Goal: Information Seeking & Learning: Learn about a topic

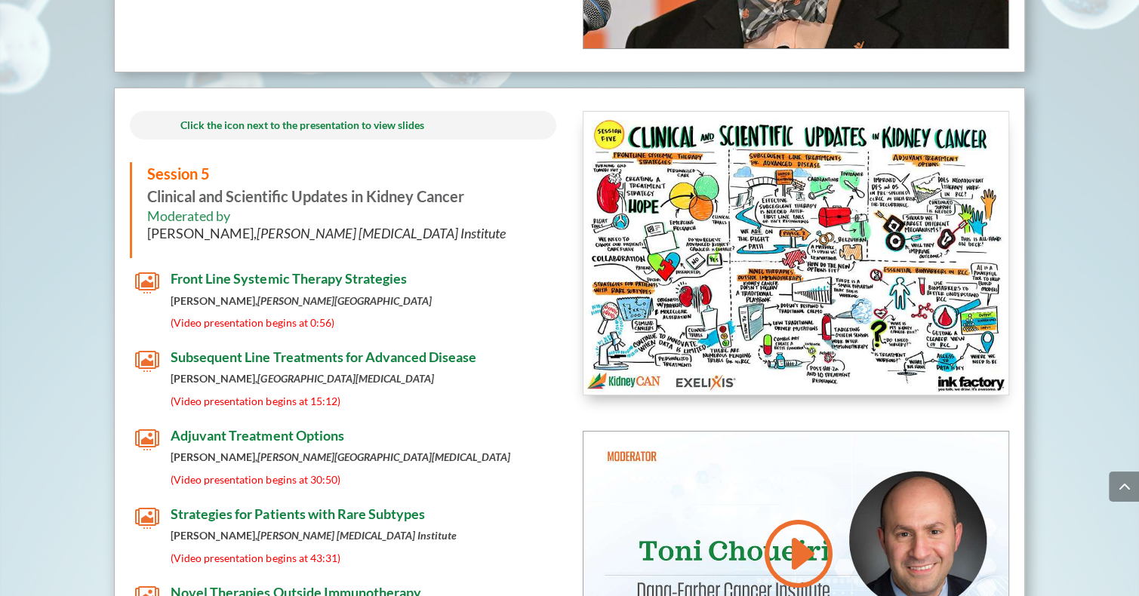
scroll to position [5928, 0]
click at [209, 427] on span "Adjuvant Treatment Options" at bounding box center [257, 435] width 173 height 17
click at [150, 349] on span "" at bounding box center [147, 361] width 24 height 24
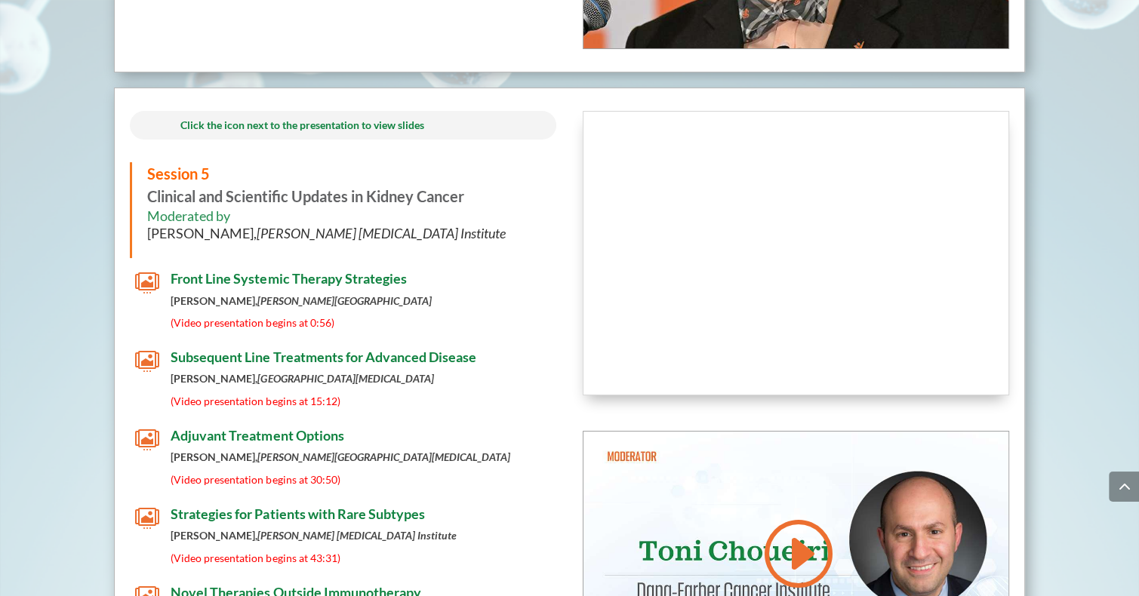
scroll to position [5928, 0]
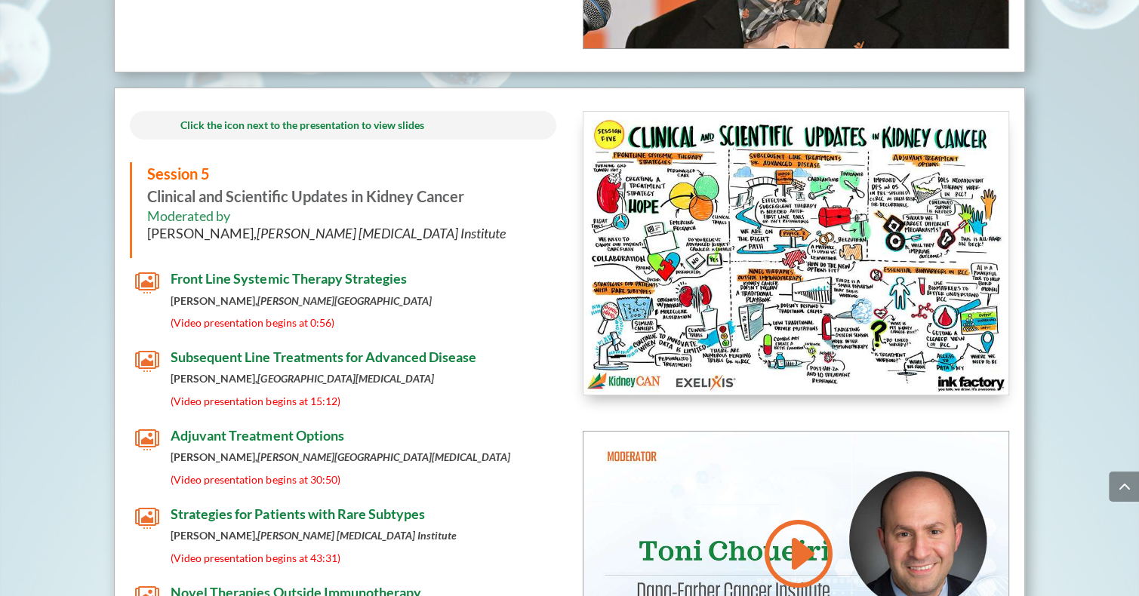
click at [224, 270] on span "Front Line Systemic Therapy Strategies" at bounding box center [288, 278] width 235 height 17
click at [204, 506] on span "Strategies for Patients with Rare Subtypes" at bounding box center [298, 514] width 254 height 17
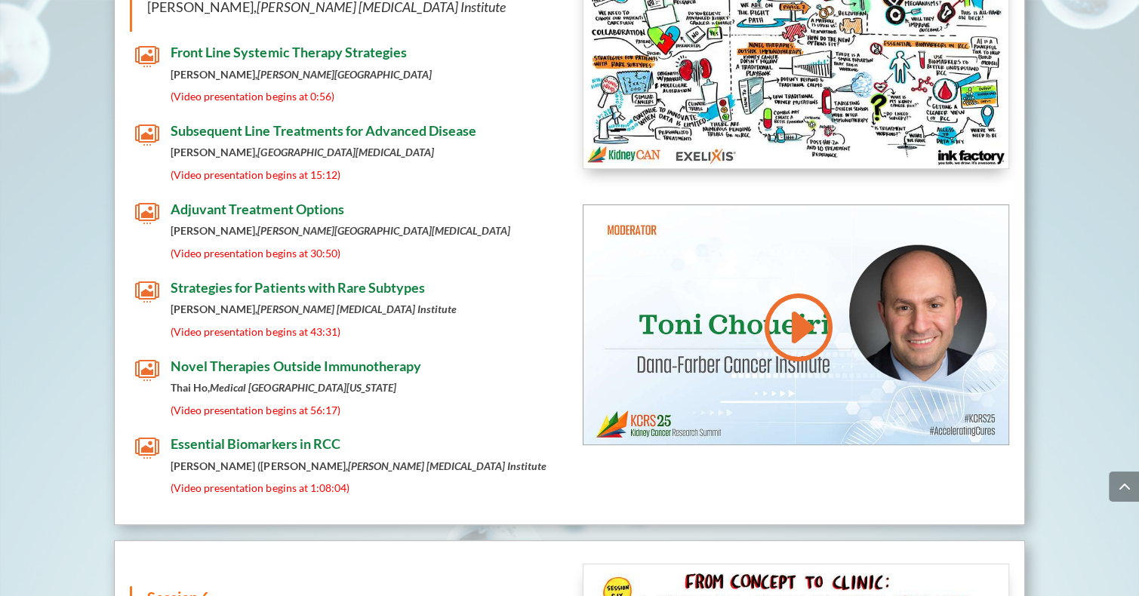
scroll to position [6172, 0]
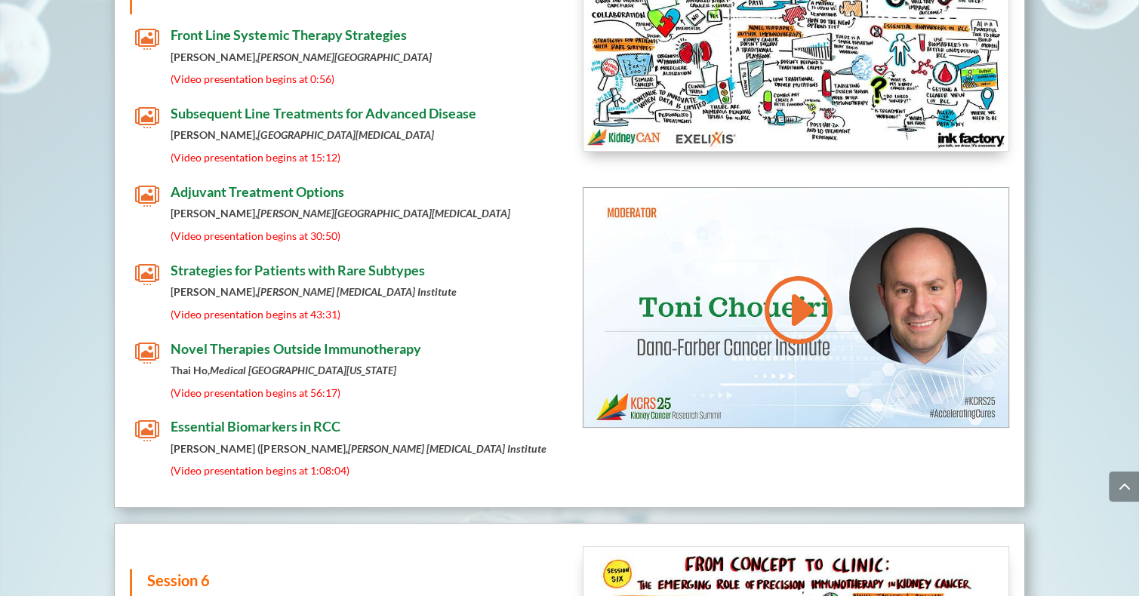
click at [213, 340] on span "Novel Therapies Outside Immunotherapy" at bounding box center [296, 348] width 250 height 17
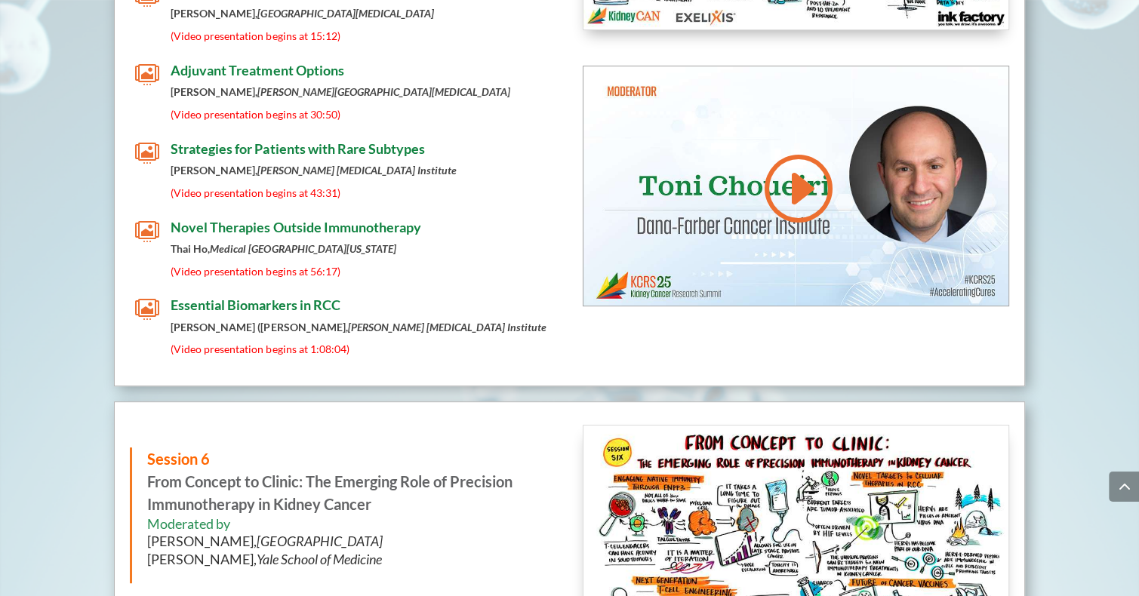
scroll to position [6172, 0]
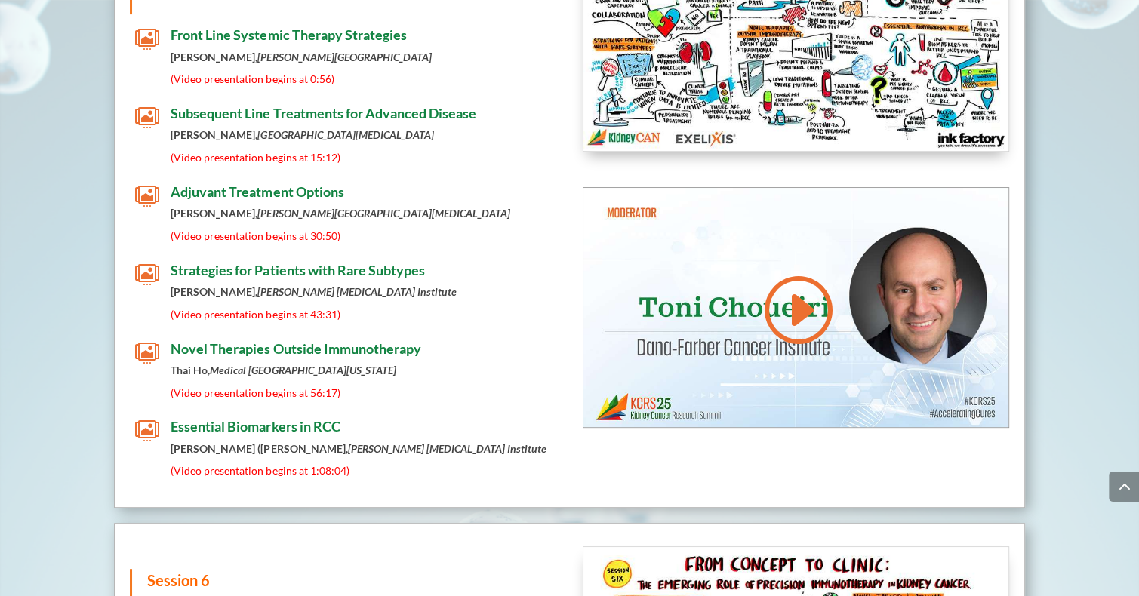
click at [191, 418] on span "Essential Biomarkers in RCC" at bounding box center [255, 426] width 169 height 17
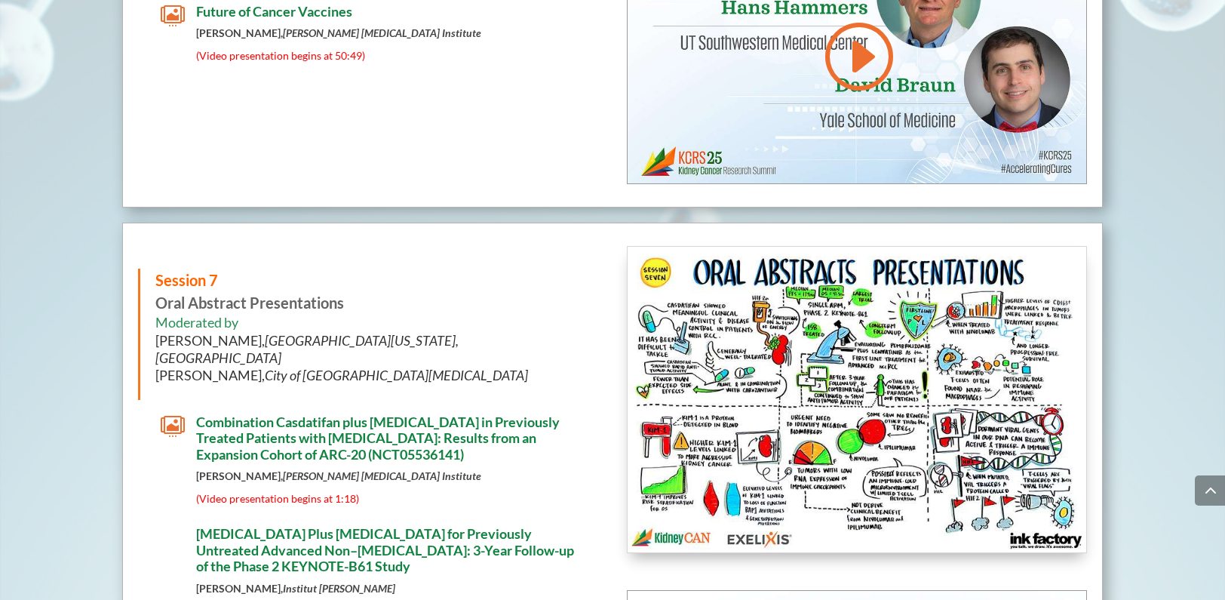
scroll to position [7262, 0]
click at [217, 414] on span "Combination Casdatifan plus [MEDICAL_DATA] in Previously Treated Patients with …" at bounding box center [378, 438] width 364 height 49
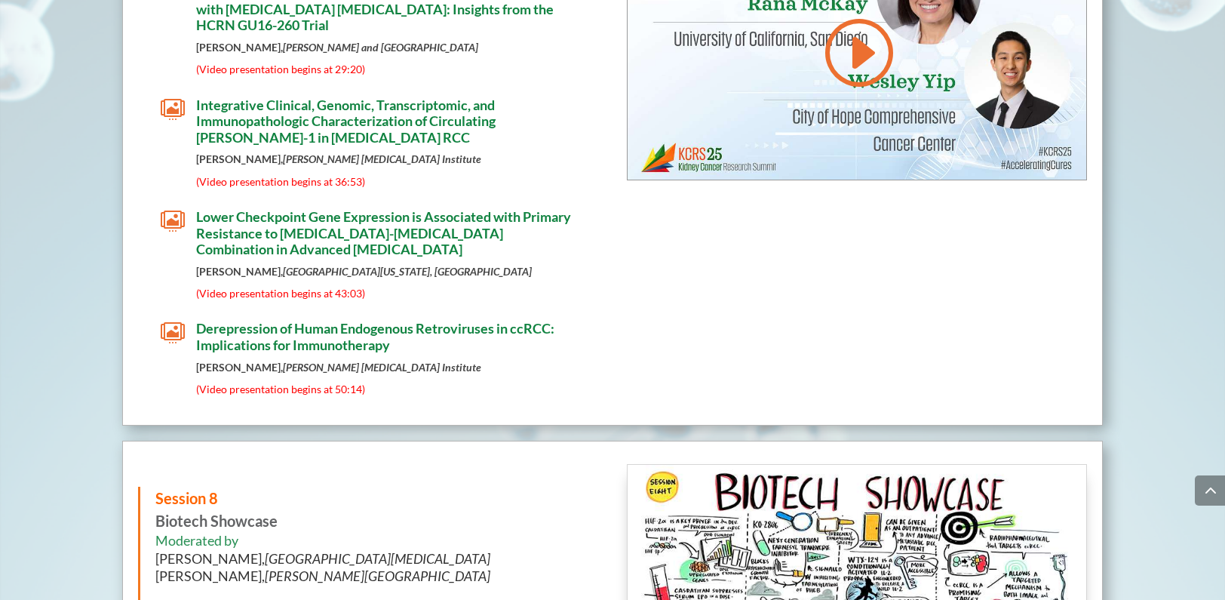
scroll to position [7932, 0]
click at [267, 319] on span "Derepression of Human Endogenous Retroviruses in ccRCC: Implications for Immuno…" at bounding box center [375, 335] width 358 height 33
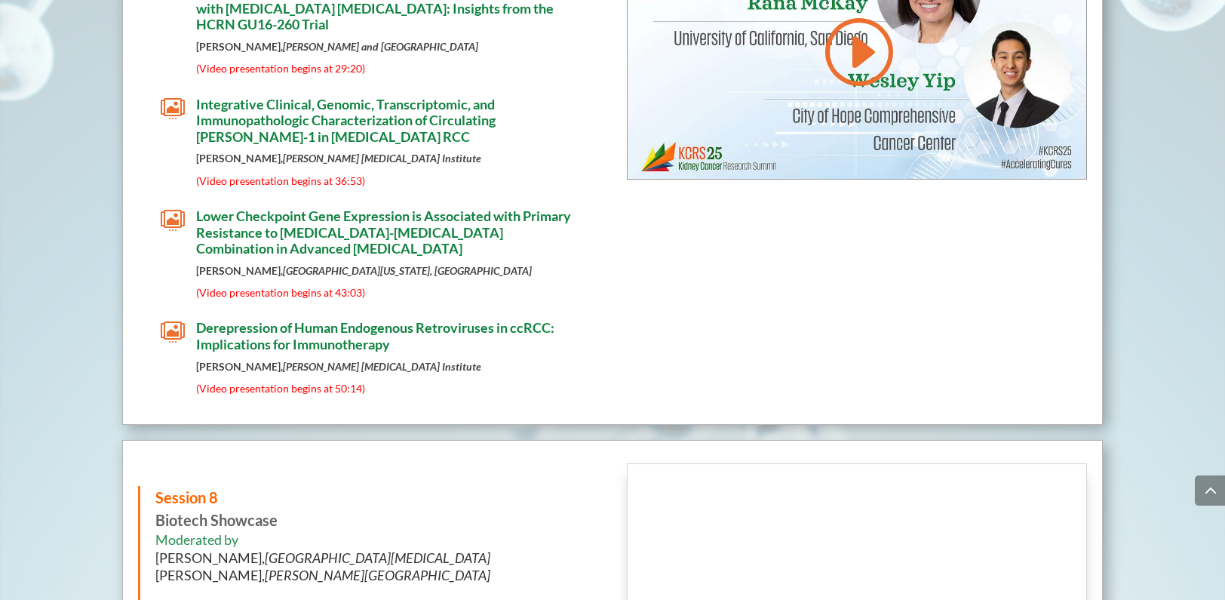
scroll to position [7932, 0]
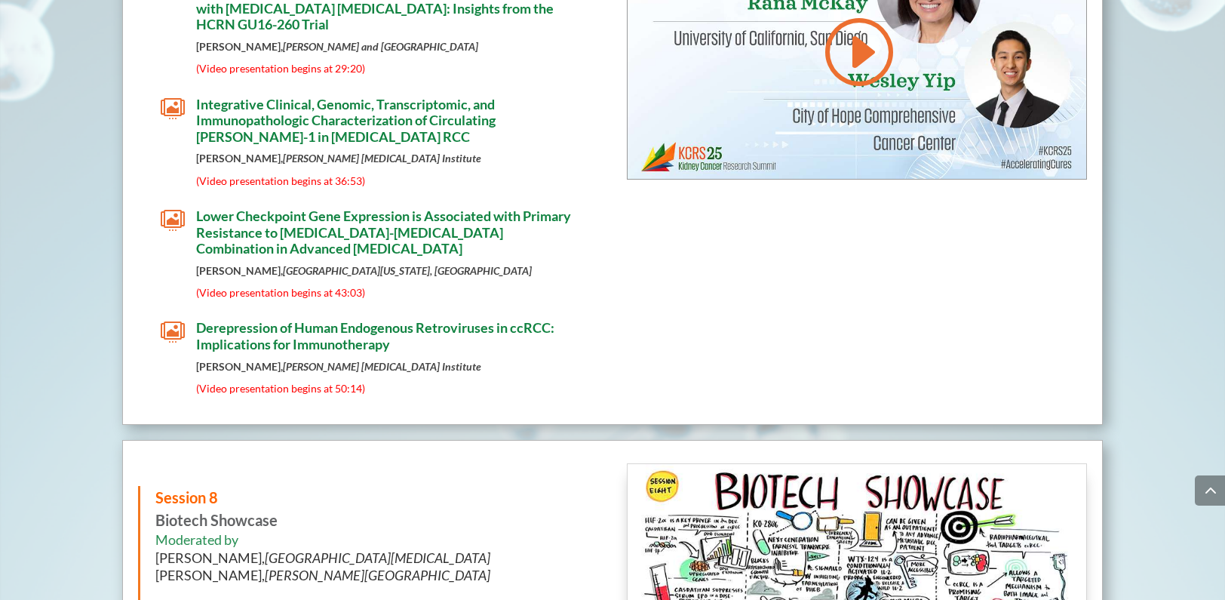
click at [303, 208] on span "Lower Checkpoint Gene Expression is Associated with Primary Resistance to [MEDI…" at bounding box center [383, 232] width 375 height 49
click at [260, 96] on span "Integrative Clinical, Genomic, Transcriptomic, and Immunopathologic Characteriz…" at bounding box center [346, 120] width 300 height 49
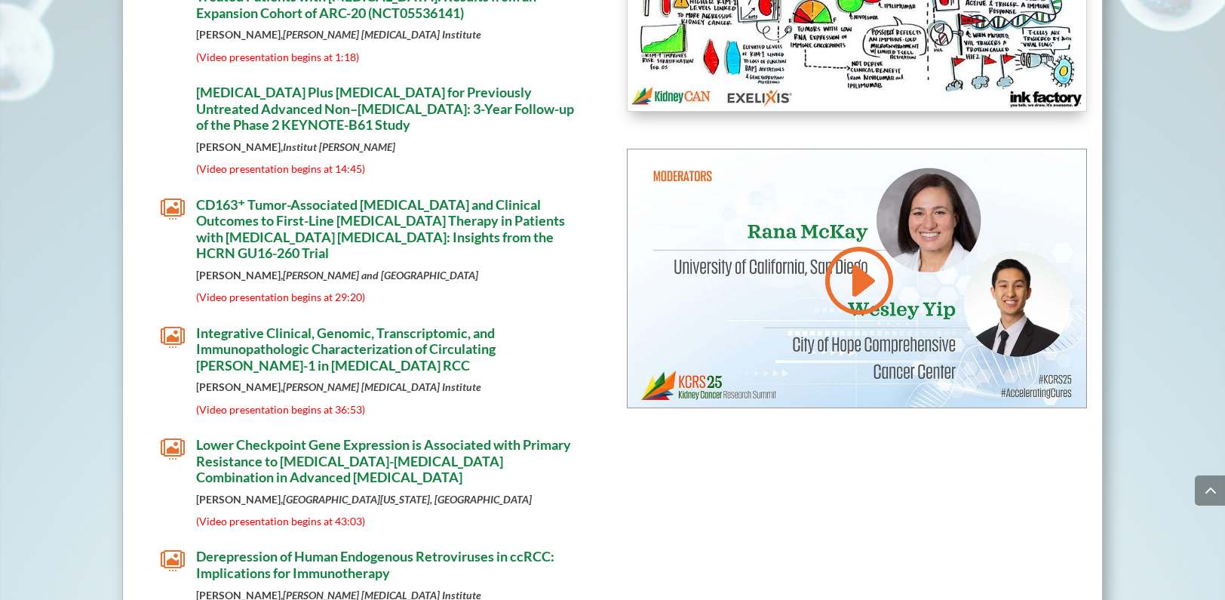
scroll to position [7703, 0]
click at [284, 197] on span "CD163⁺ Tumor-Associated [MEDICAL_DATA] and Clinical Outcomes to First-Line [MED…" at bounding box center [380, 230] width 369 height 66
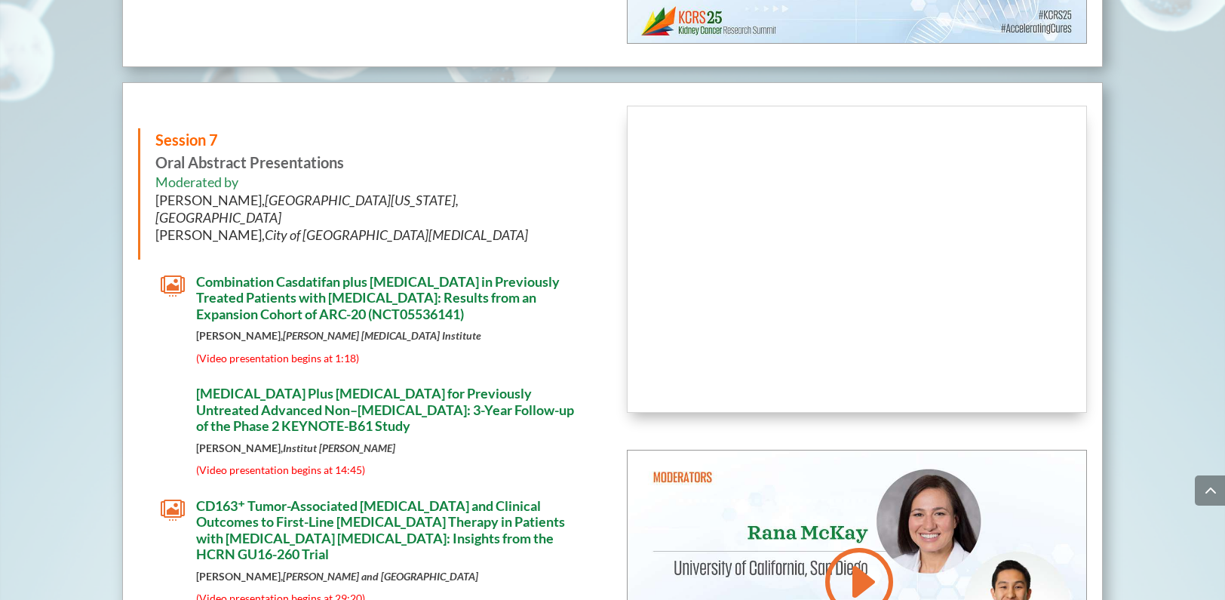
scroll to position [7401, 0]
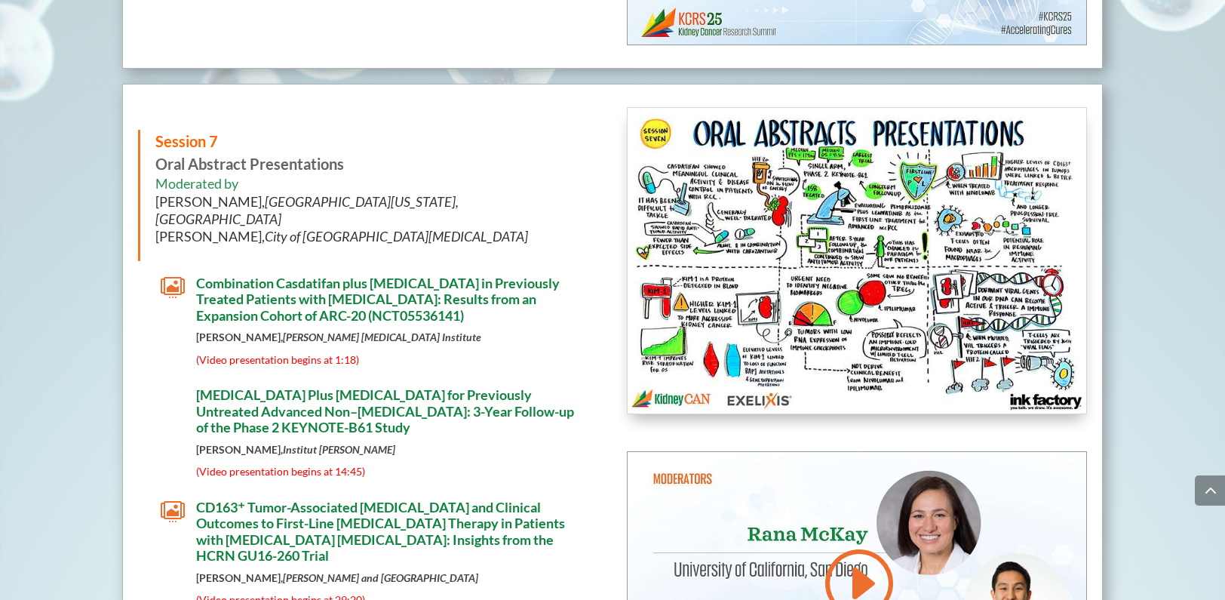
click at [1033, 337] on img at bounding box center [857, 261] width 459 height 306
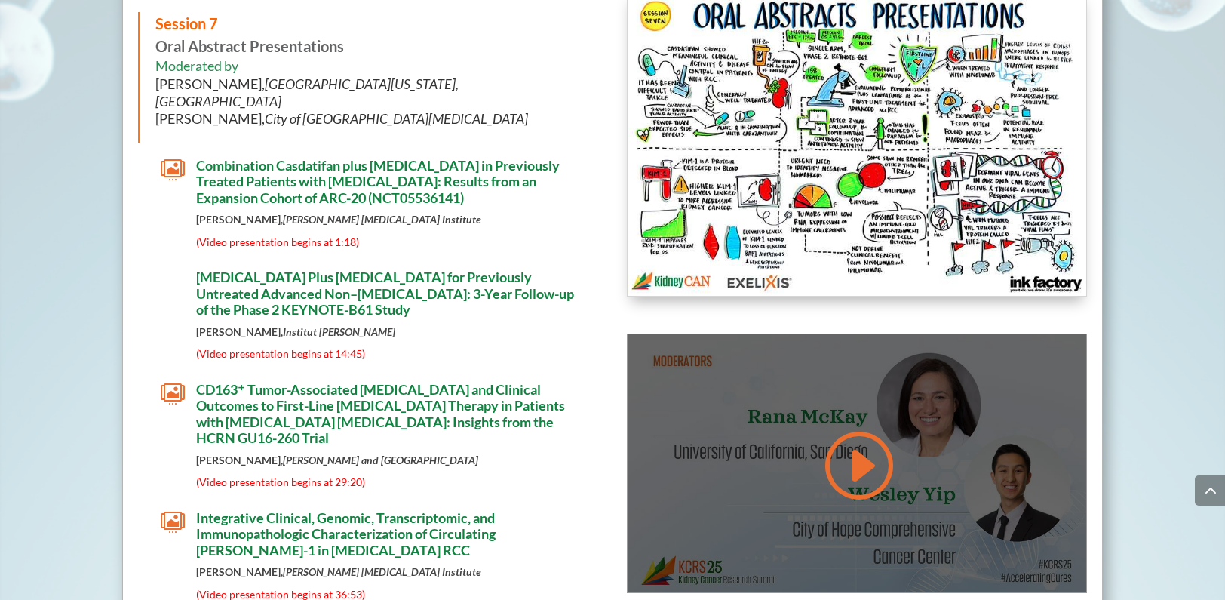
scroll to position [7522, 0]
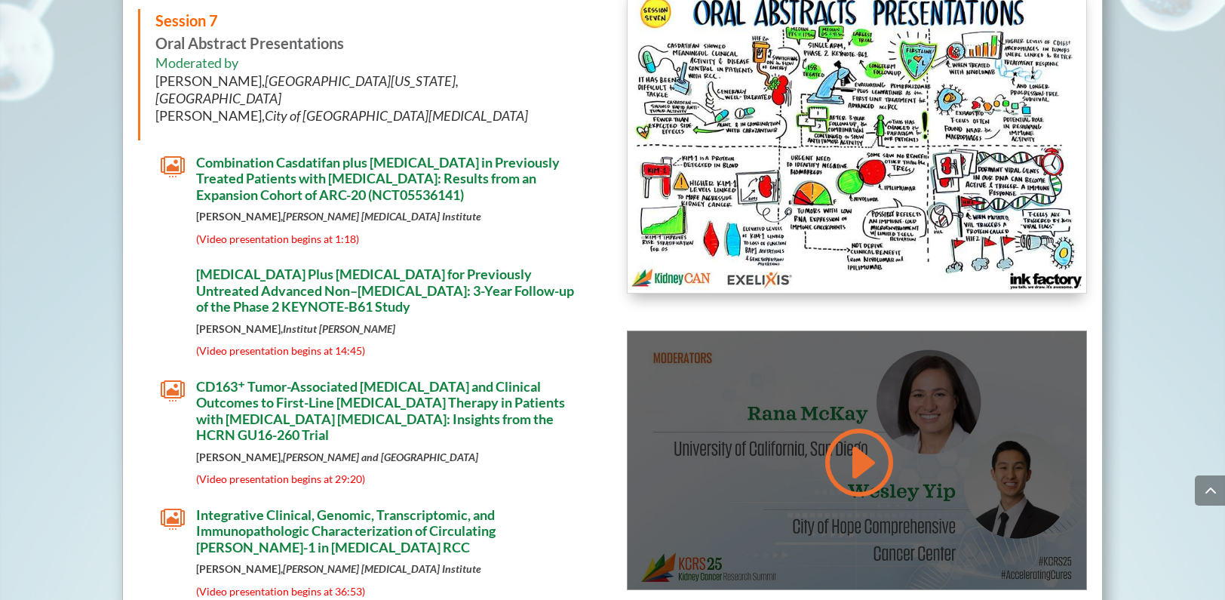
click at [855, 424] on link at bounding box center [857, 462] width 72 height 76
